Goal: Task Accomplishment & Management: Complete application form

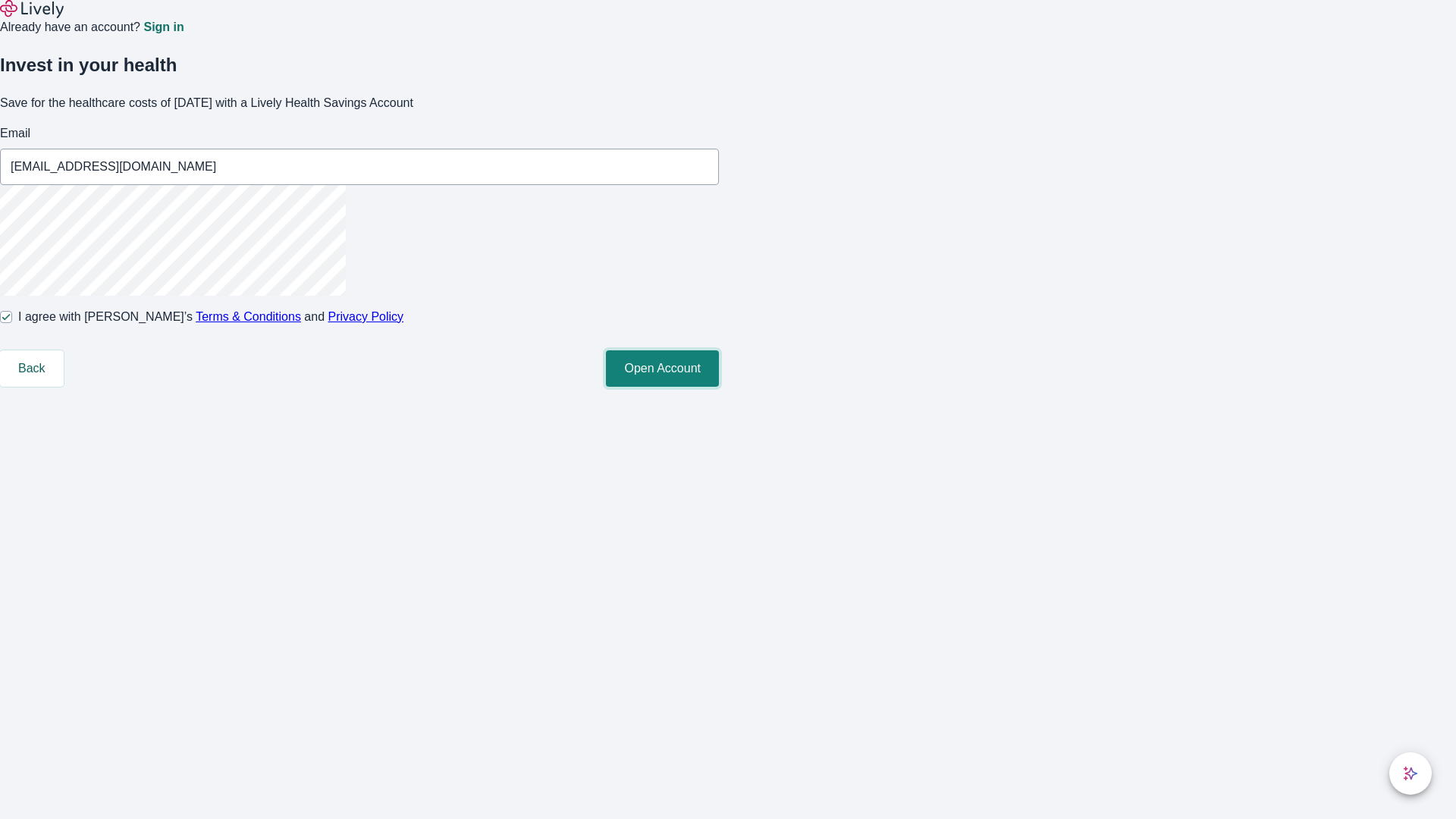
click at [719, 387] on button "Open Account" at bounding box center [662, 368] width 113 height 36
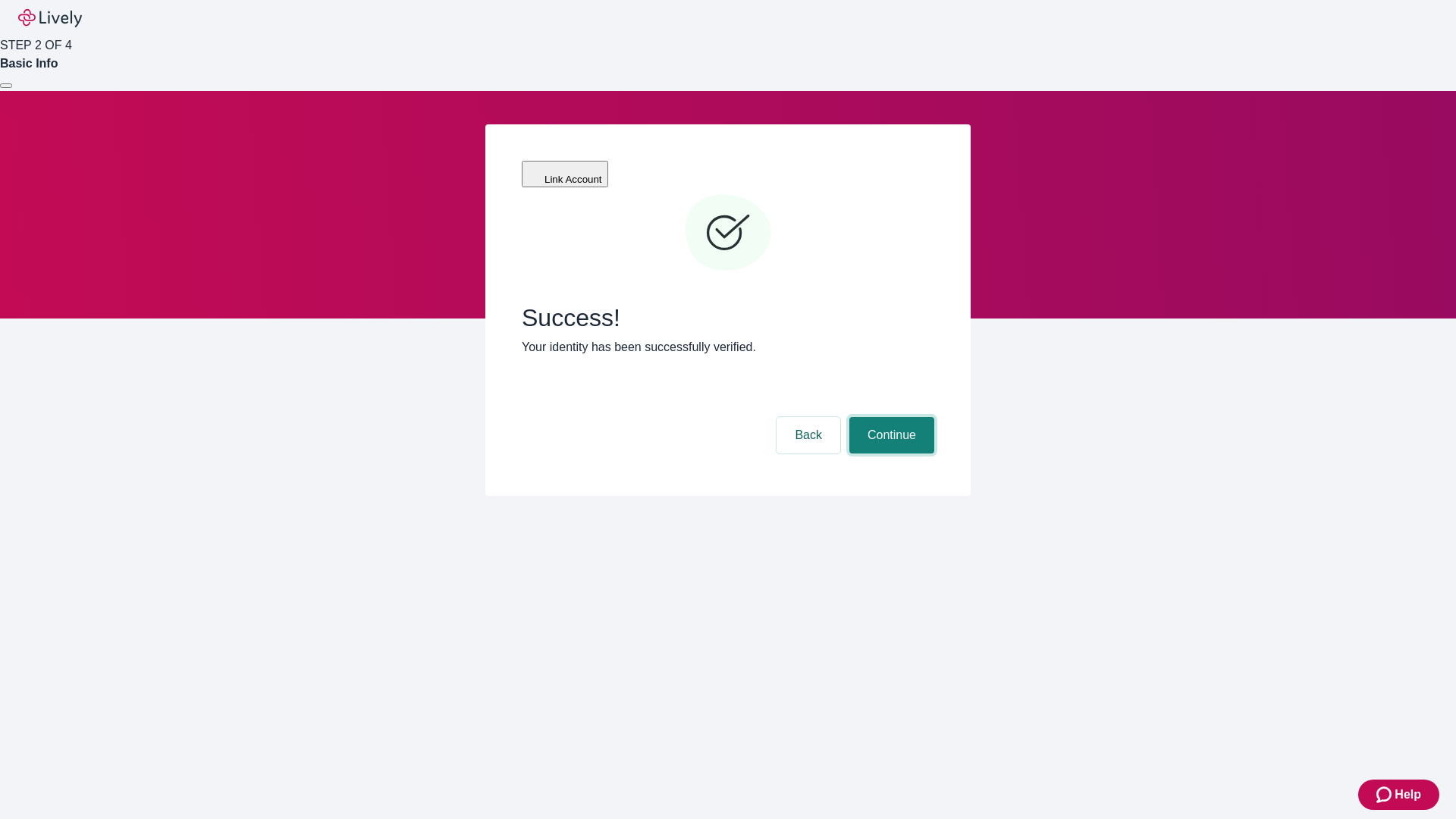
click at [889, 417] on button "Continue" at bounding box center [892, 435] width 85 height 36
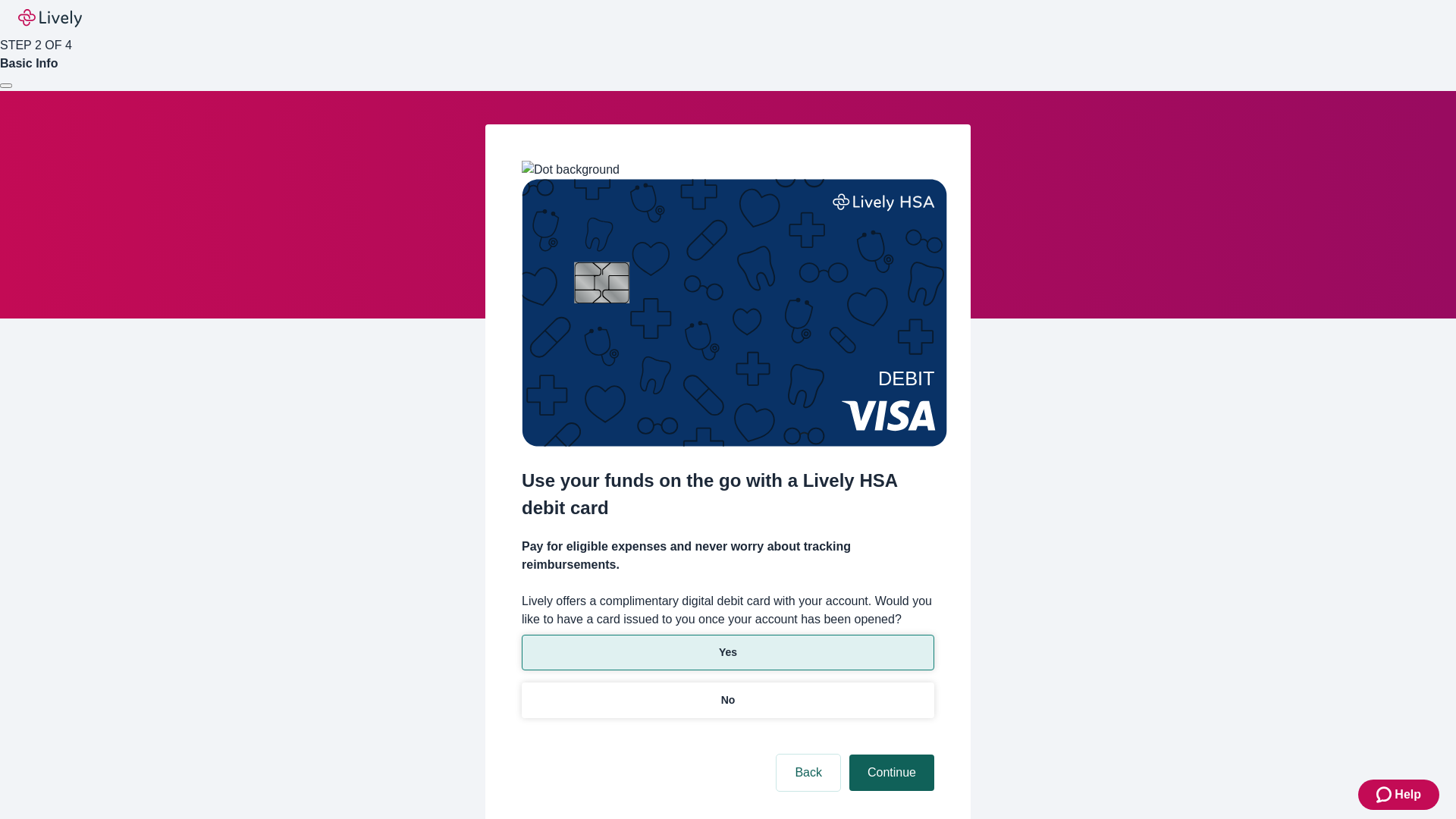
click at [727, 693] on p "No" at bounding box center [728, 701] width 15 height 16
click at [889, 755] on button "Continue" at bounding box center [892, 773] width 85 height 36
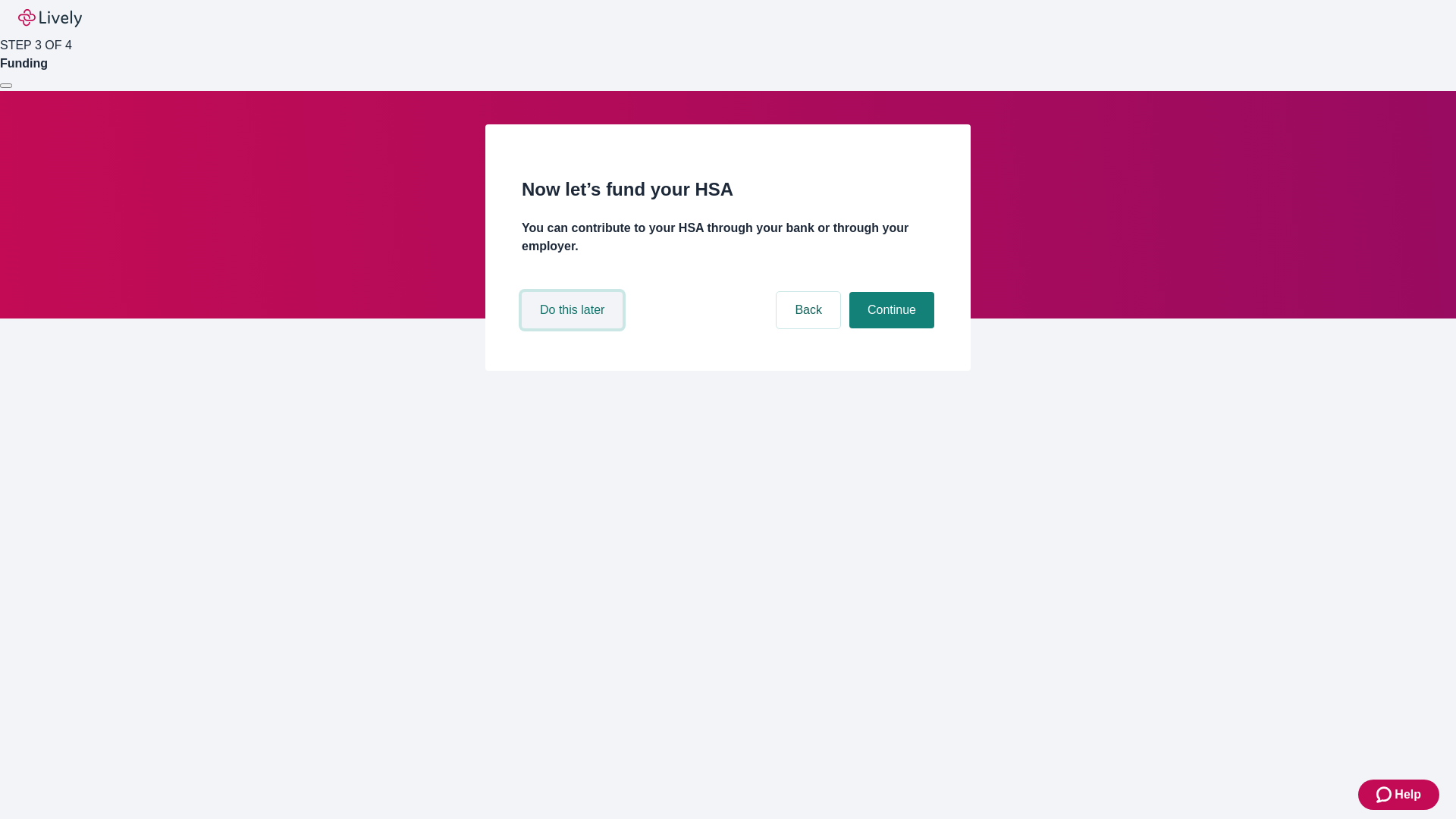
click at [574, 328] on button "Do this later" at bounding box center [571, 310] width 101 height 36
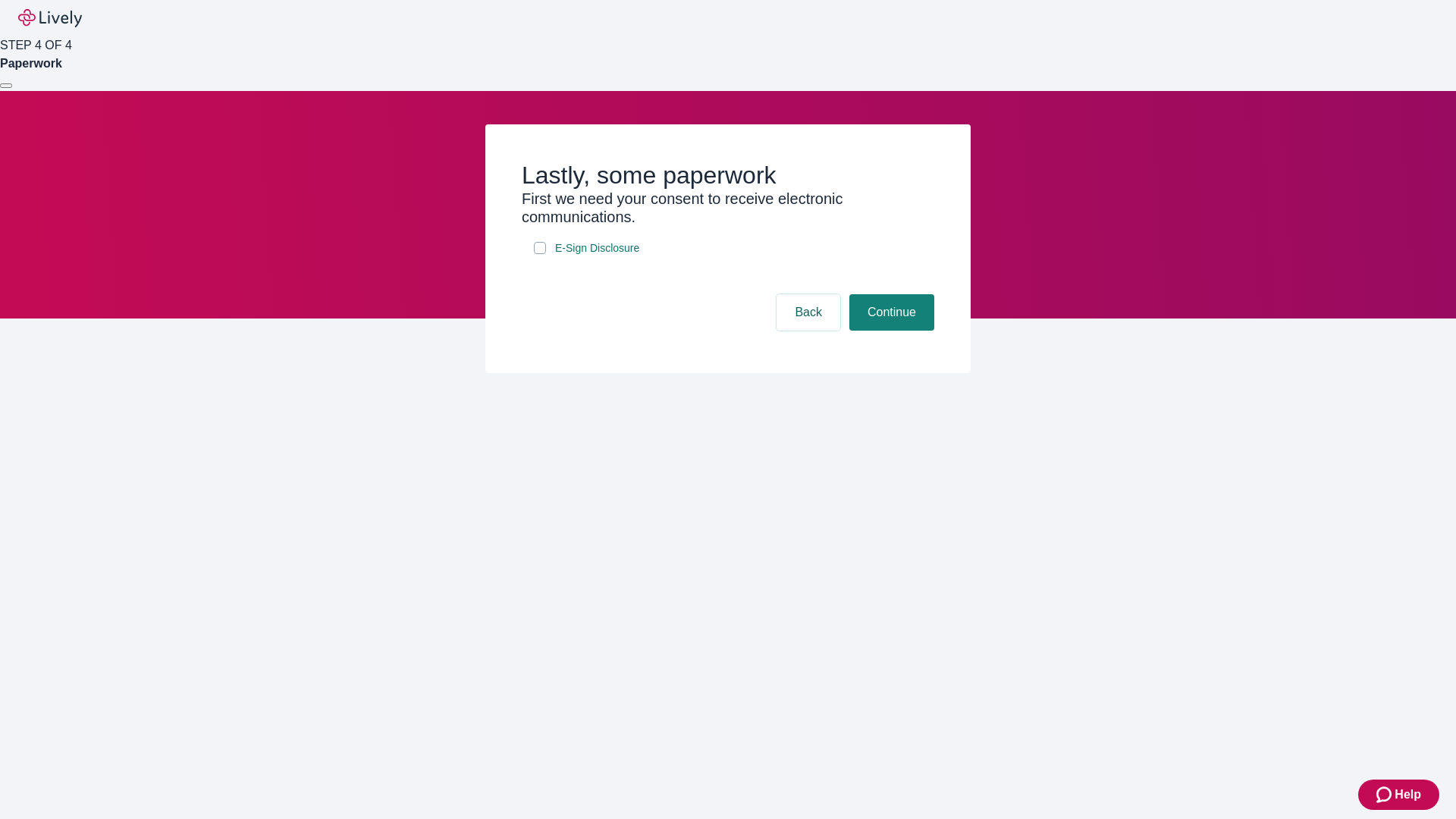
click at [540, 254] on input "E-Sign Disclosure" at bounding box center [539, 248] width 12 height 12
checkbox input "true"
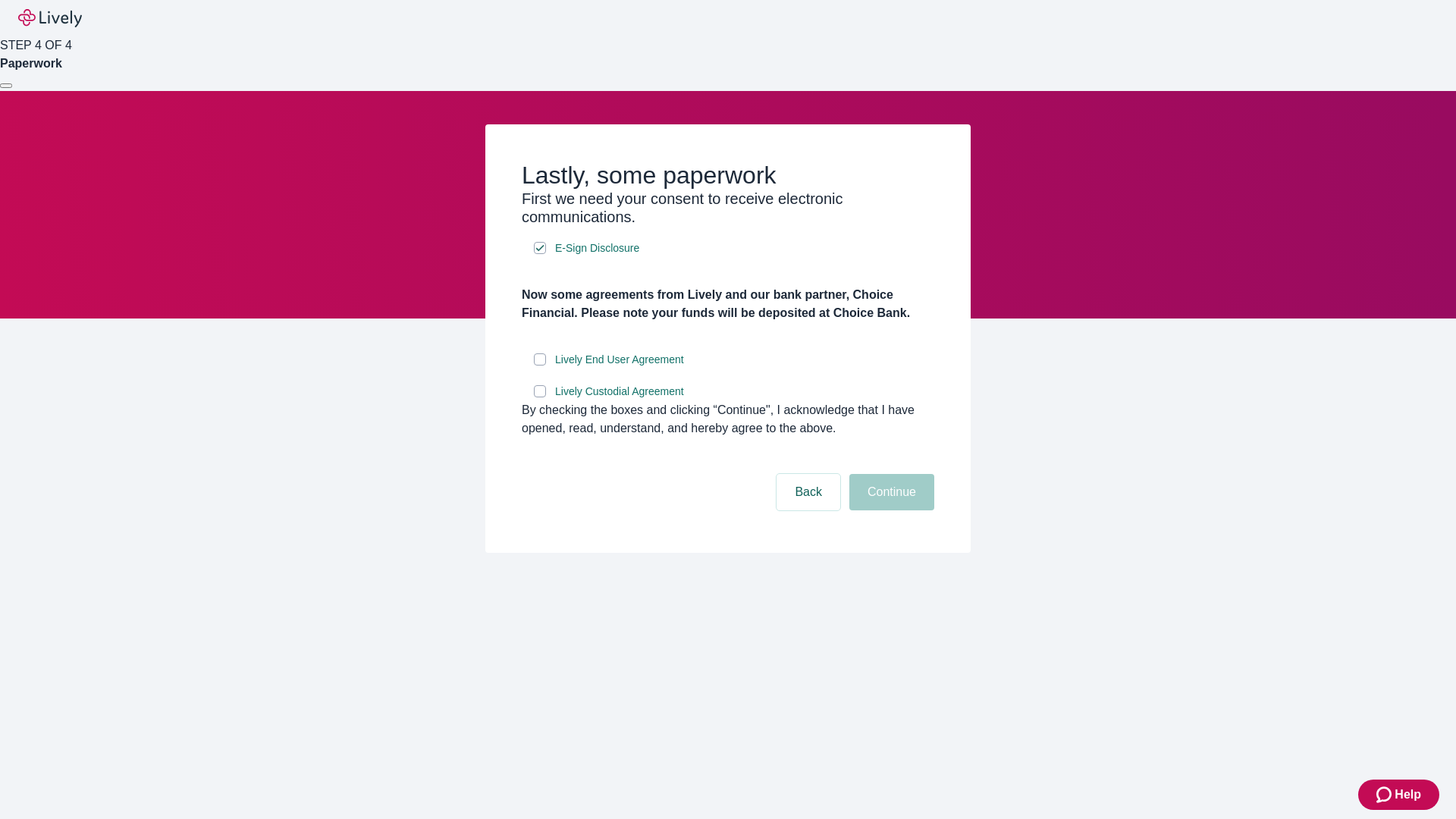
click at [540, 366] on input "Lively End User Agreement" at bounding box center [539, 359] width 12 height 12
checkbox input "true"
click at [540, 397] on input "Lively Custodial Agreement" at bounding box center [539, 391] width 12 height 12
checkbox input "true"
click at [889, 511] on button "Continue" at bounding box center [892, 492] width 85 height 36
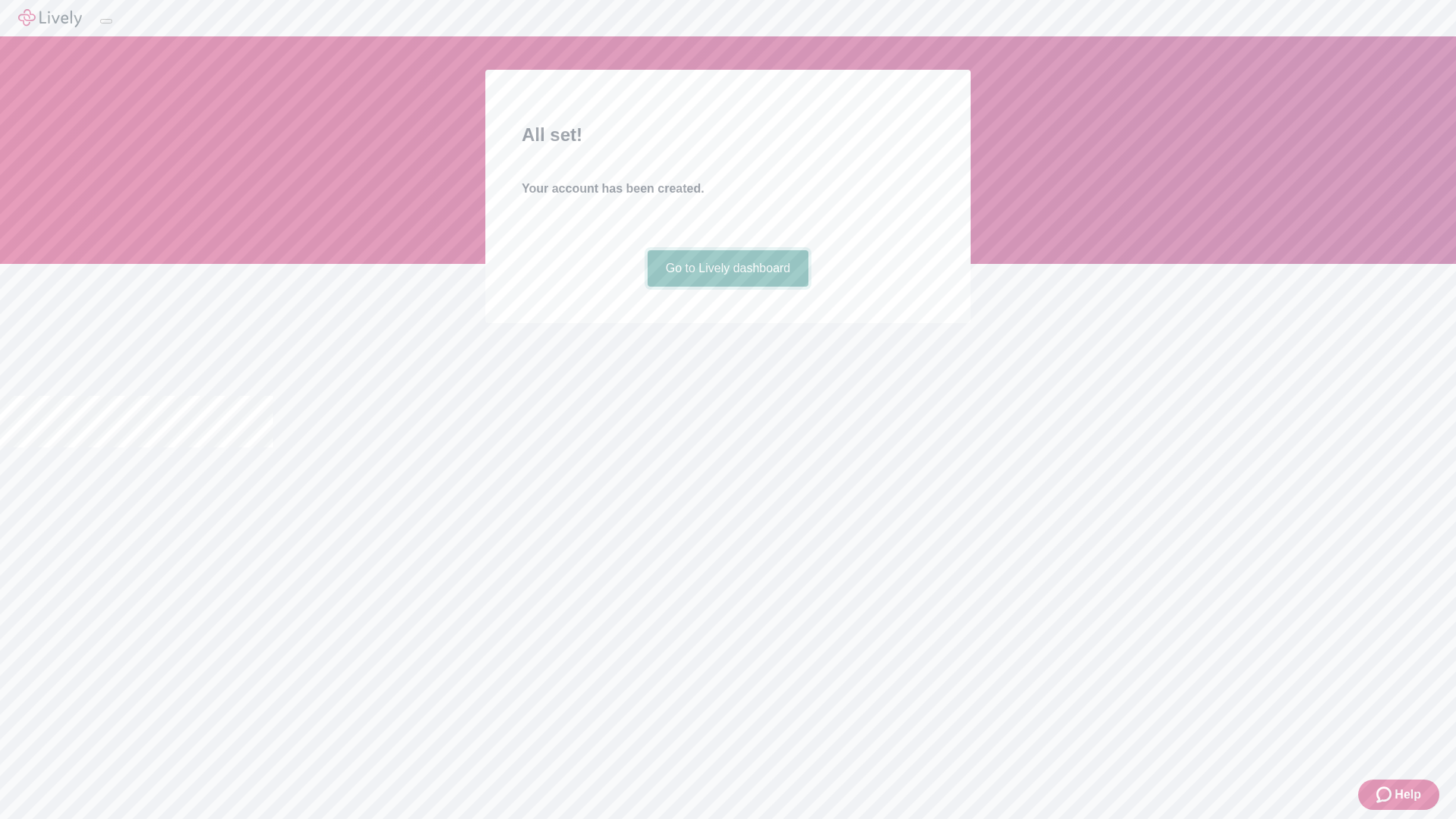
click at [727, 287] on link "Go to Lively dashboard" at bounding box center [728, 268] width 161 height 36
